Goal: Check status

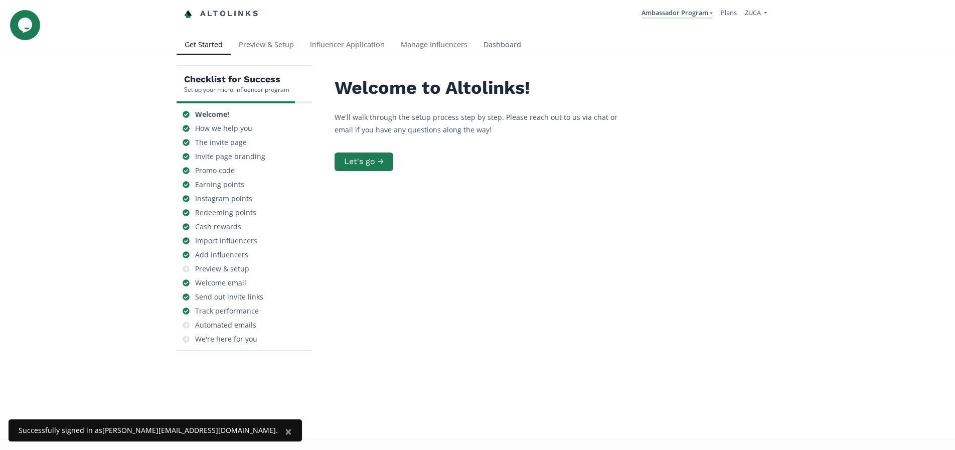
click at [509, 45] on link "Dashboard" at bounding box center [502, 46] width 54 height 20
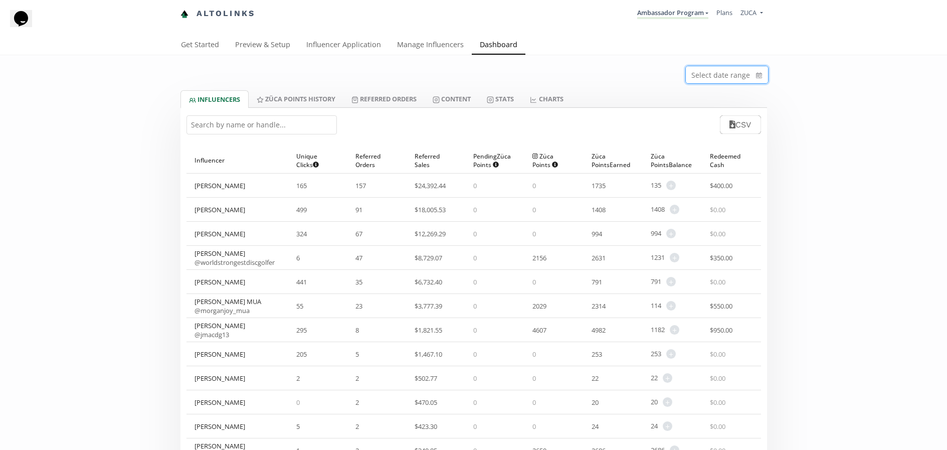
click at [759, 78] on icon "calendar" at bounding box center [759, 75] width 6 height 6
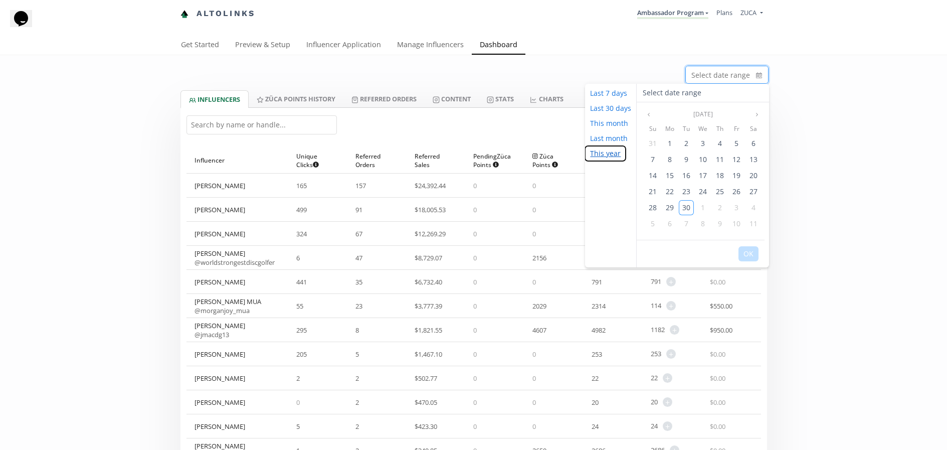
click at [611, 154] on button "This year" at bounding box center [605, 153] width 41 height 15
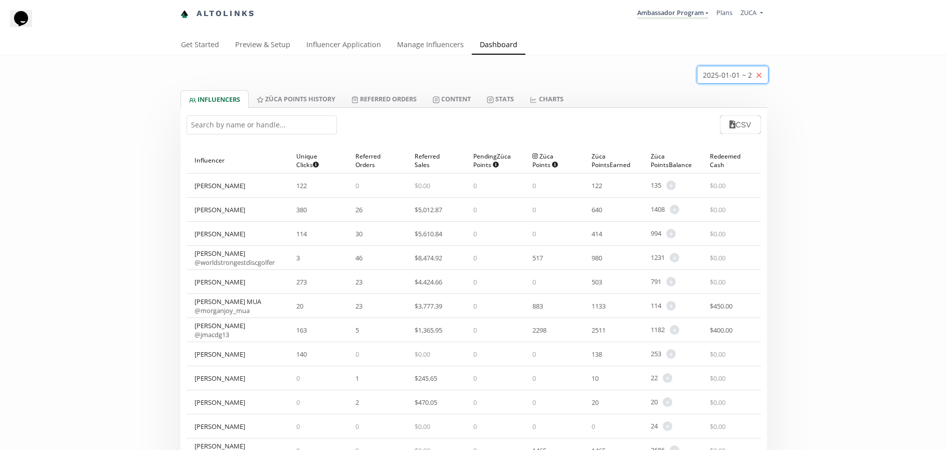
click at [760, 76] on icon "close" at bounding box center [759, 75] width 5 height 5
click at [757, 76] on icon "calendar" at bounding box center [759, 75] width 6 height 6
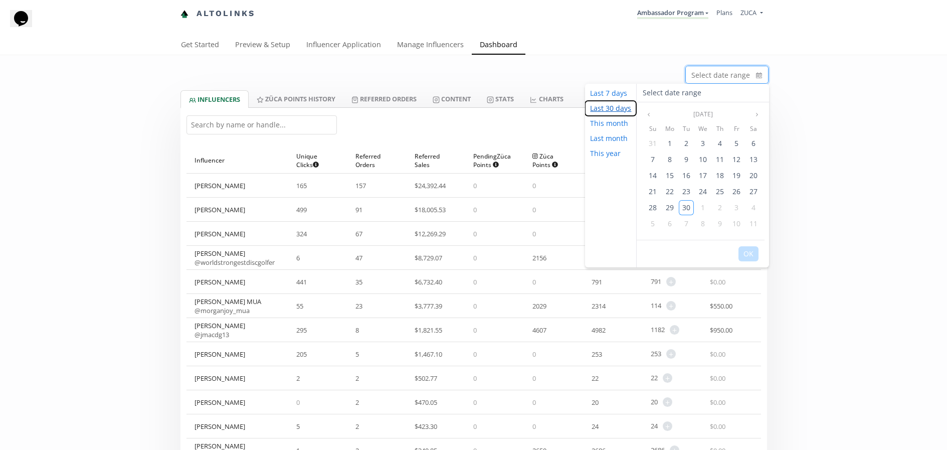
click at [615, 109] on button "Last 30 days" at bounding box center [610, 108] width 51 height 15
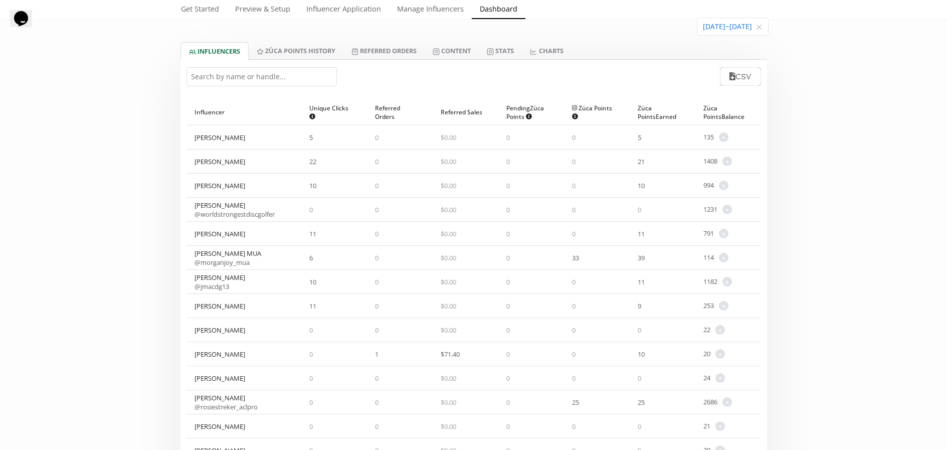
scroll to position [25, 0]
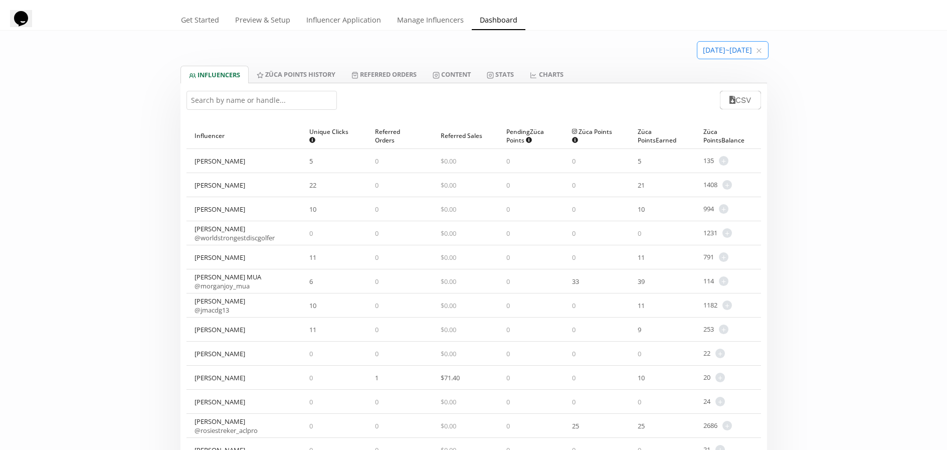
click at [727, 55] on input at bounding box center [733, 50] width 71 height 17
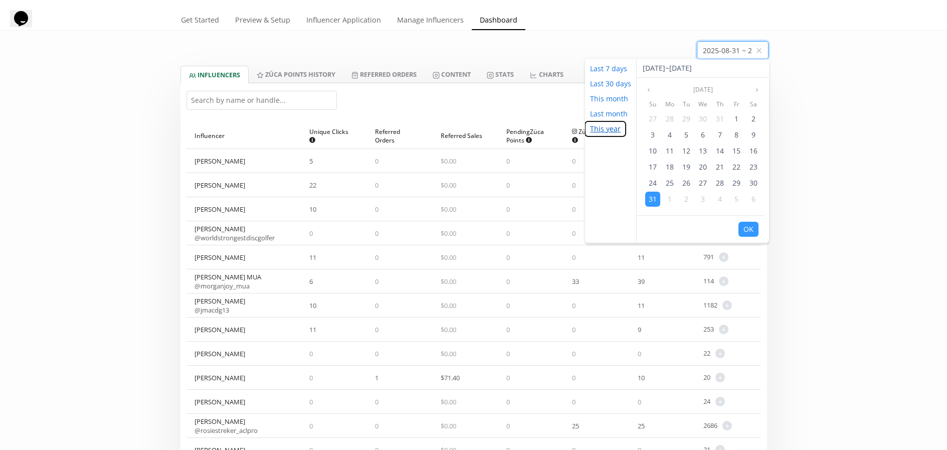
click at [614, 124] on button "This year" at bounding box center [605, 128] width 41 height 15
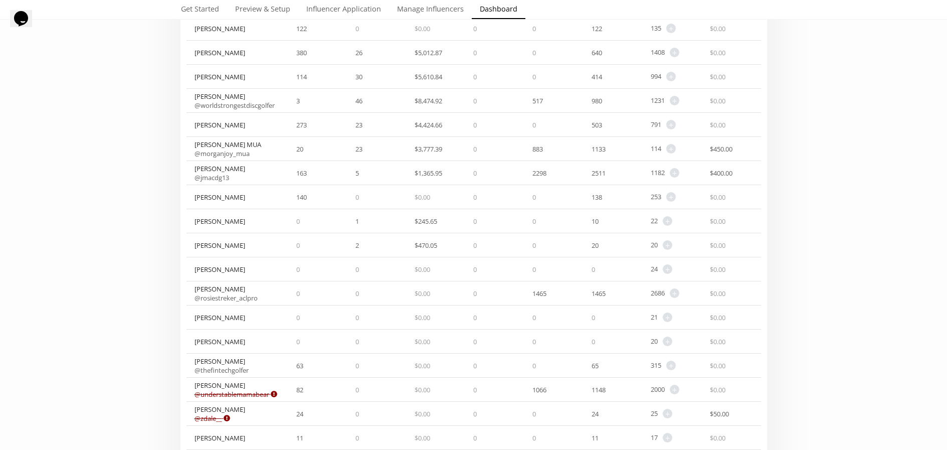
scroll to position [0, 0]
